Goal: Information Seeking & Learning: Learn about a topic

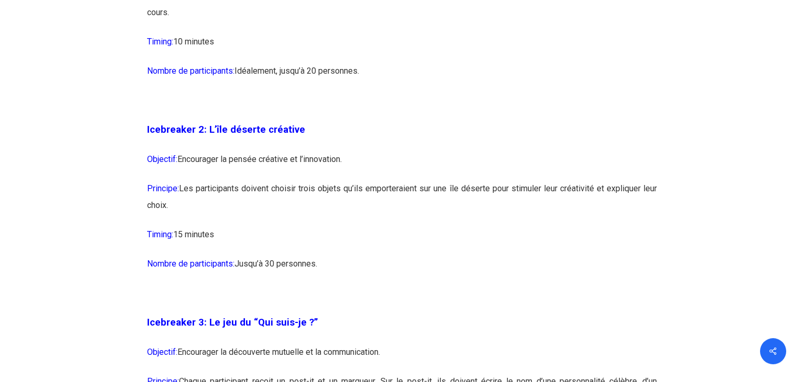
scroll to position [1049, 0]
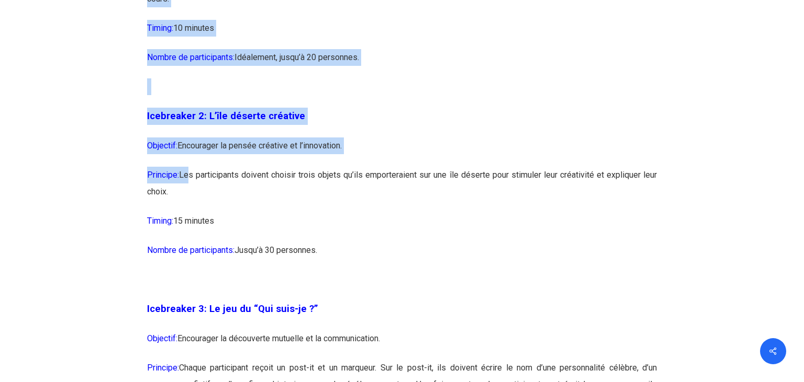
drag, startPoint x: 186, startPoint y: 174, endPoint x: 681, endPoint y: 174, distance: 494.3
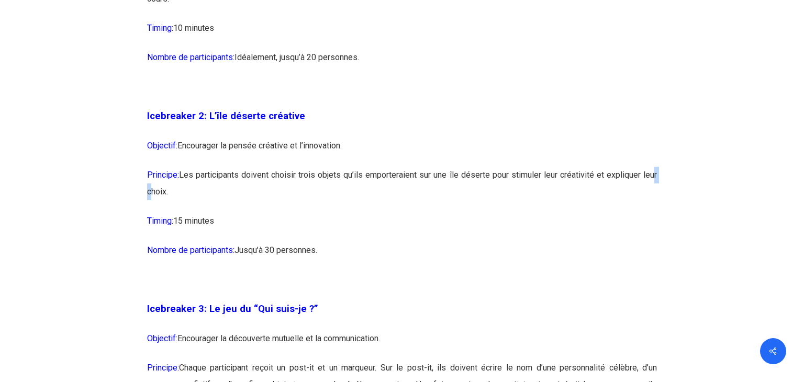
click at [353, 187] on p "Principe: Les participants doivent choisir trois objets qu’ils emporteraient su…" at bounding box center [402, 190] width 510 height 46
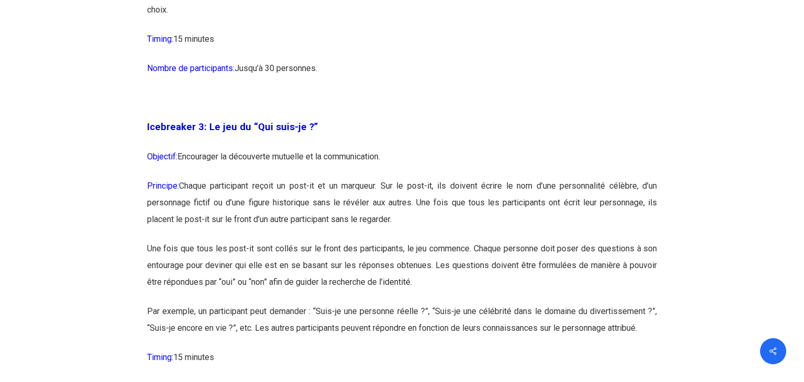
scroll to position [1270, 0]
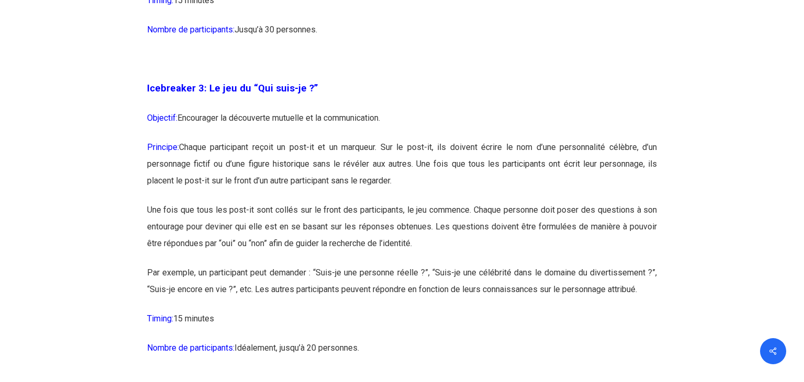
drag, startPoint x: 428, startPoint y: 117, endPoint x: 177, endPoint y: 116, distance: 251.1
click at [177, 116] on p "Objectif: Encourager la découverte mutuelle et la communication." at bounding box center [402, 124] width 510 height 29
click at [177, 116] on span "Objectif:" at bounding box center [162, 118] width 30 height 10
drag, startPoint x: 178, startPoint y: 116, endPoint x: 415, endPoint y: 116, distance: 237.0
click at [415, 116] on p "Objectif: Encourager la découverte mutuelle et la communication." at bounding box center [402, 124] width 510 height 29
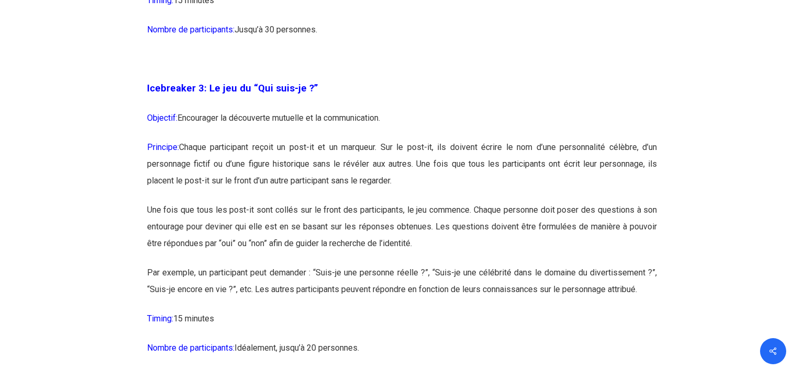
click at [415, 116] on p "Objectif: Encourager la découverte mutuelle et la communication." at bounding box center [402, 124] width 510 height 29
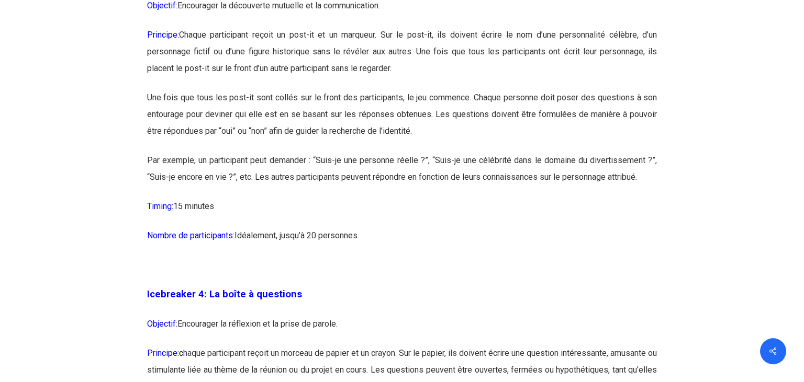
scroll to position [1436, 0]
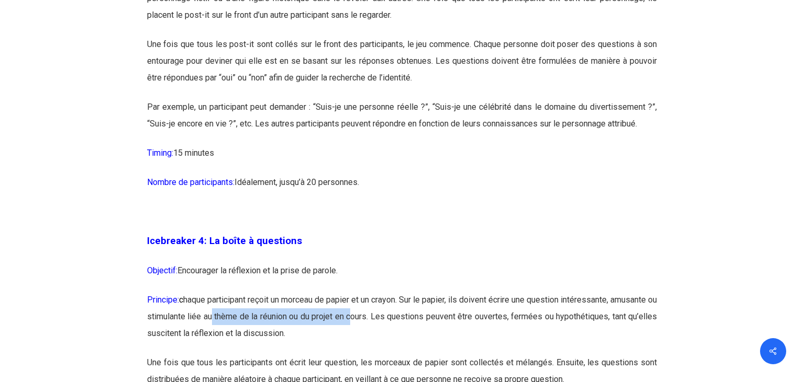
drag, startPoint x: 275, startPoint y: 315, endPoint x: 436, endPoint y: 319, distance: 160.6
click at [436, 319] on p "Principe: c haque participant reçoit un morceau de papier et un crayon. Sur le …" at bounding box center [402, 323] width 510 height 63
click at [430, 325] on p "Principe: c haque participant reçoit un morceau de papier et un crayon. Sur le …" at bounding box center [402, 323] width 510 height 63
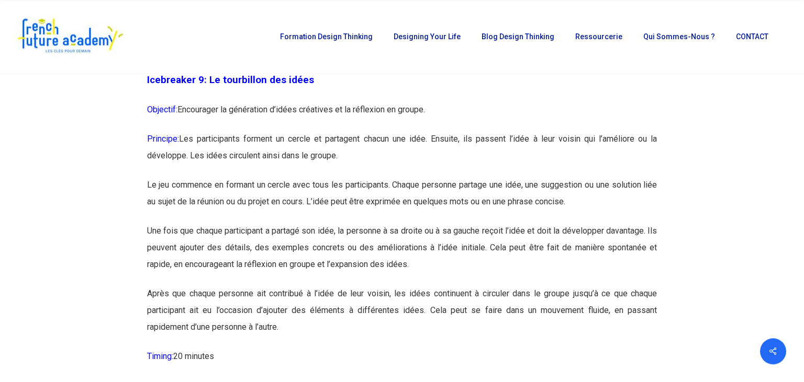
scroll to position [3369, 0]
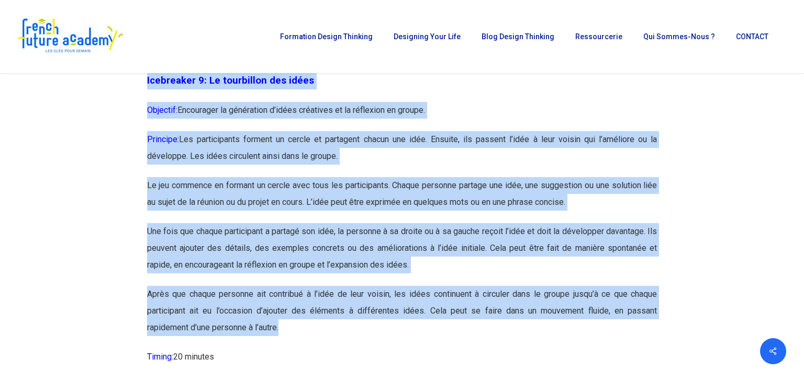
drag, startPoint x: 147, startPoint y: 114, endPoint x: 302, endPoint y: 359, distance: 289.7
copy div "Loremipsum 0: Do sitametcon adi elits Doeiusmo: Temporinci ut laboreetdo m’aliq…"
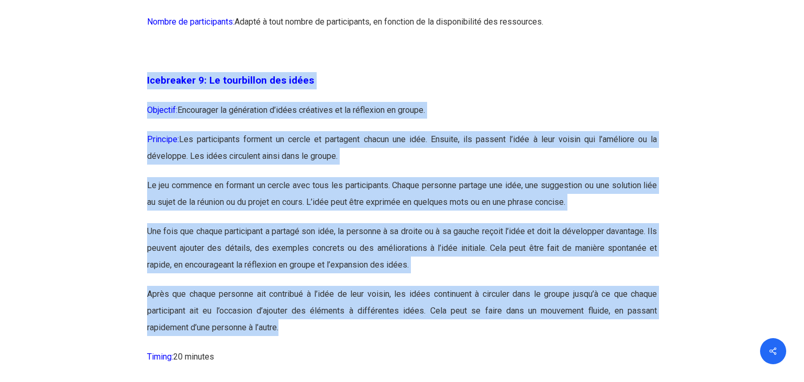
scroll to position [3701, 0]
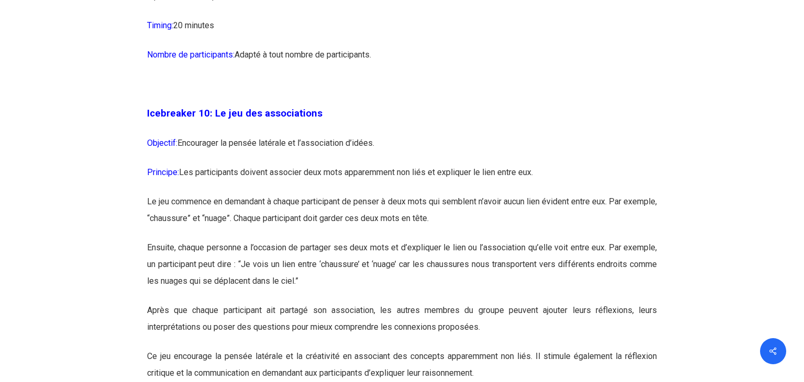
click at [355, 135] on p "Icebreaker 10: Le jeu des associations" at bounding box center [402, 120] width 510 height 30
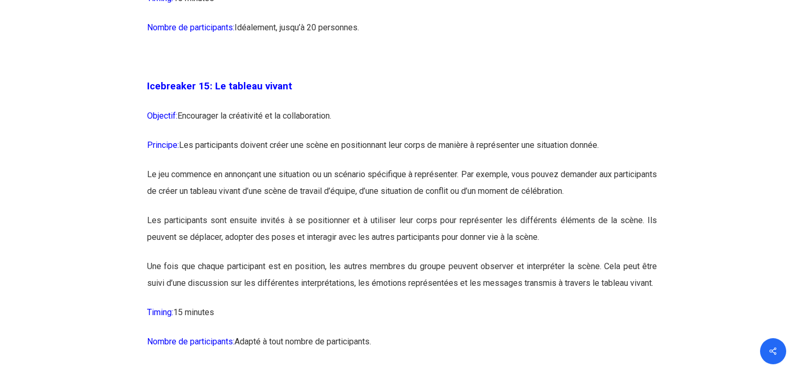
scroll to position [5413, 0]
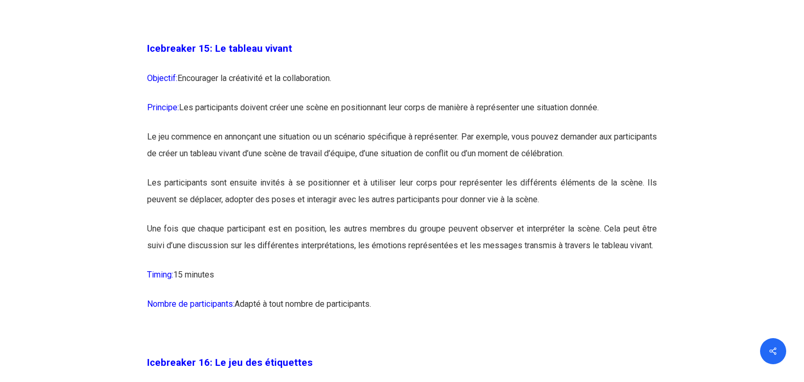
click at [390, 70] on p "Icebreaker 15: Le tableau vivant" at bounding box center [402, 55] width 510 height 30
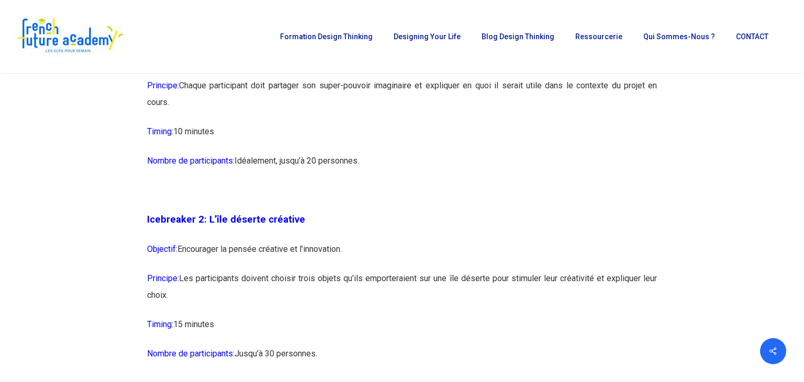
scroll to position [860, 0]
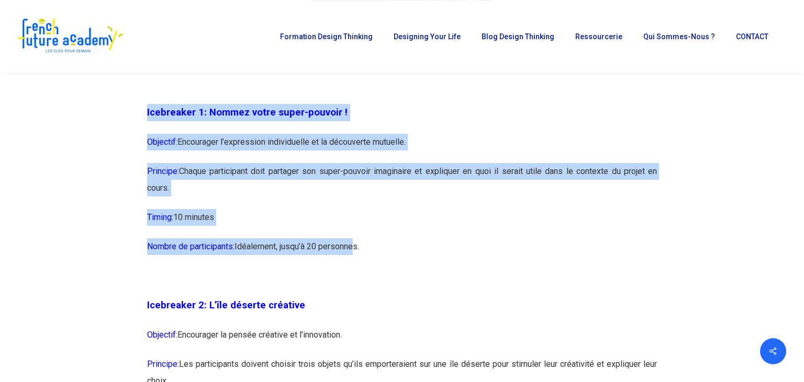
drag, startPoint x: 144, startPoint y: 112, endPoint x: 355, endPoint y: 258, distance: 256.0
click at [355, 254] on p "Nombre de participants: [GEOGRAPHIC_DATA], jusqu’à 20 personnes." at bounding box center [402, 253] width 510 height 29
copy div "Icebreaker 1: Nommez votre super-pouvoir ! Objectif: Encourager l’expression in…"
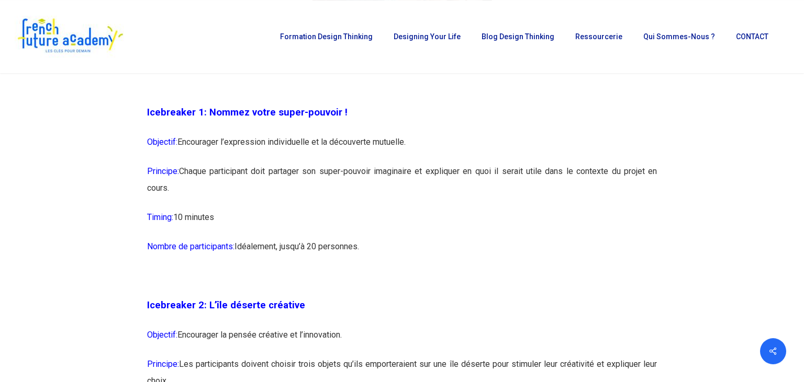
drag, startPoint x: 353, startPoint y: 254, endPoint x: 353, endPoint y: 246, distance: 7.8
click at [353, 247] on p "Nombre de participants: [GEOGRAPHIC_DATA], jusqu’à 20 personnes." at bounding box center [402, 253] width 510 height 29
drag, startPoint x: 374, startPoint y: 245, endPoint x: 146, endPoint y: 120, distance: 259.6
copy div "Icebreaker 1: Nommez votre super-pouvoir ! Objectif: Encourager l’expression in…"
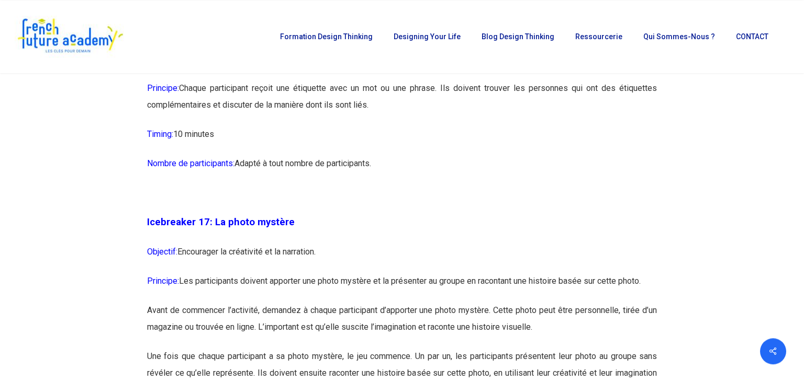
scroll to position [5721, 0]
